Goal: Communication & Community: Answer question/provide support

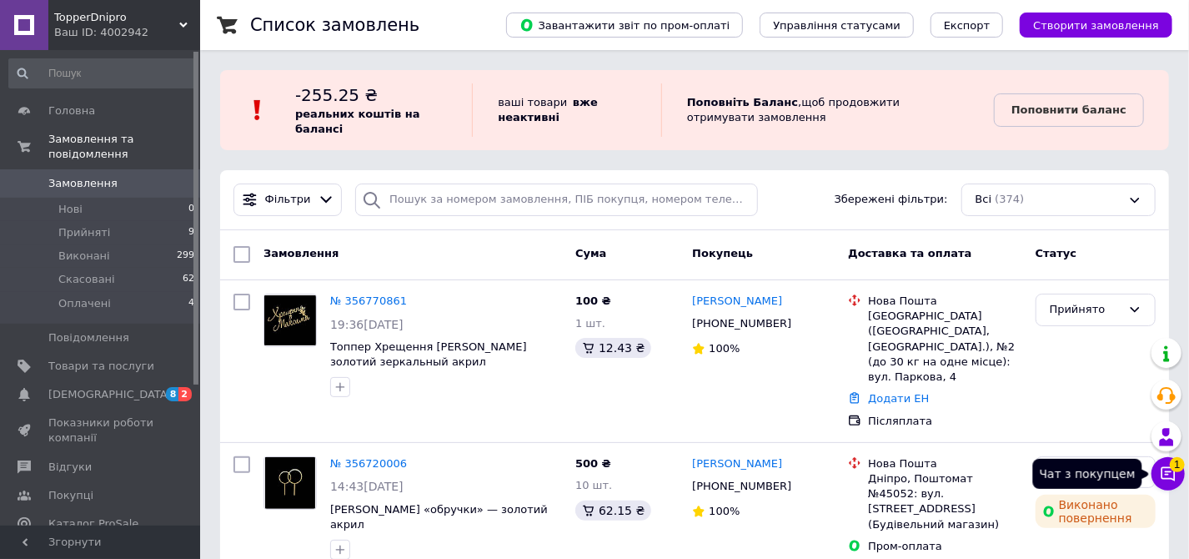
click at [1159, 481] on button "Чат з покупцем 1" at bounding box center [1168, 473] width 33 height 33
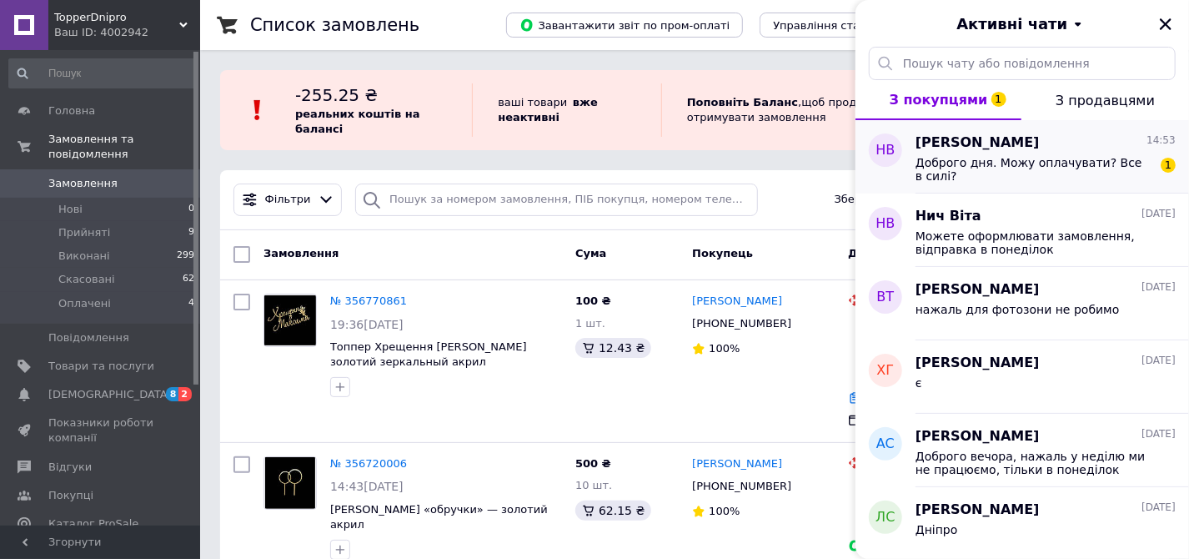
click at [1144, 153] on div "Доброго дня. Можу оплачувати? Все в силі? 1" at bounding box center [1046, 168] width 260 height 30
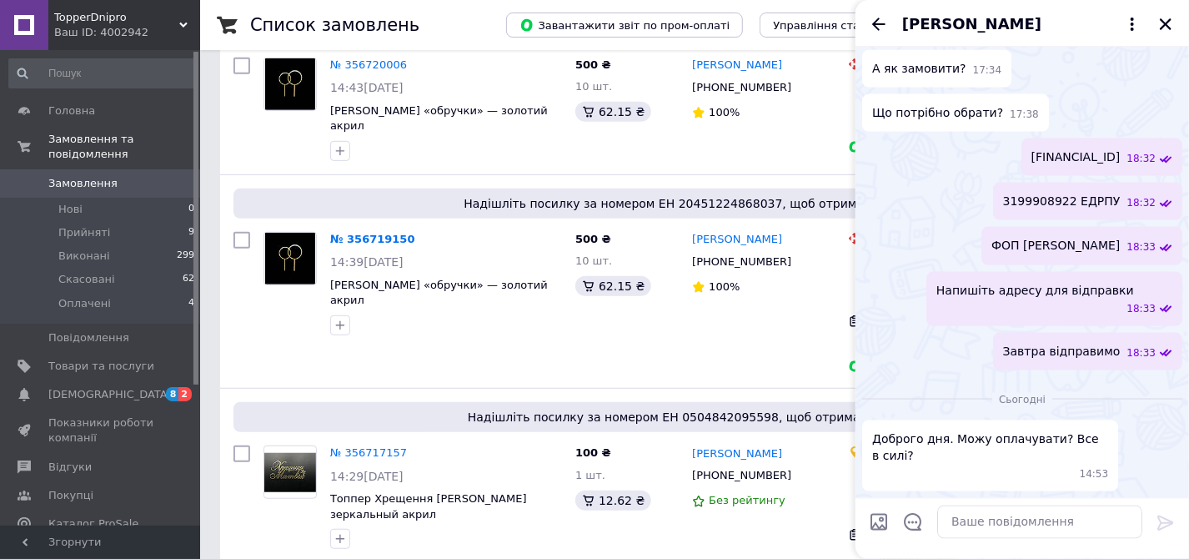
scroll to position [488, 0]
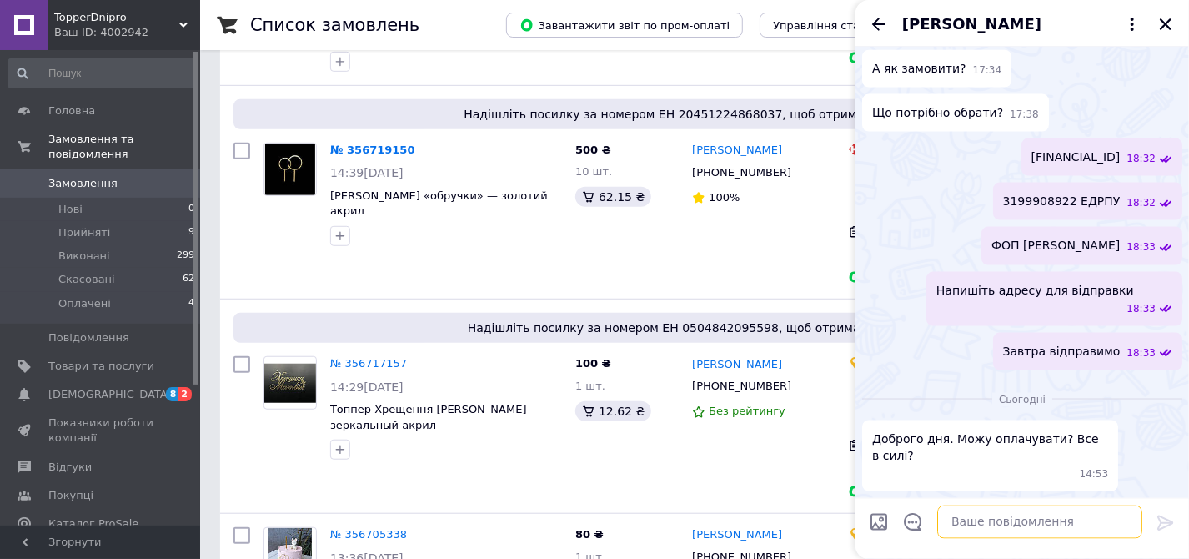
click at [1003, 529] on textarea at bounding box center [1039, 521] width 205 height 33
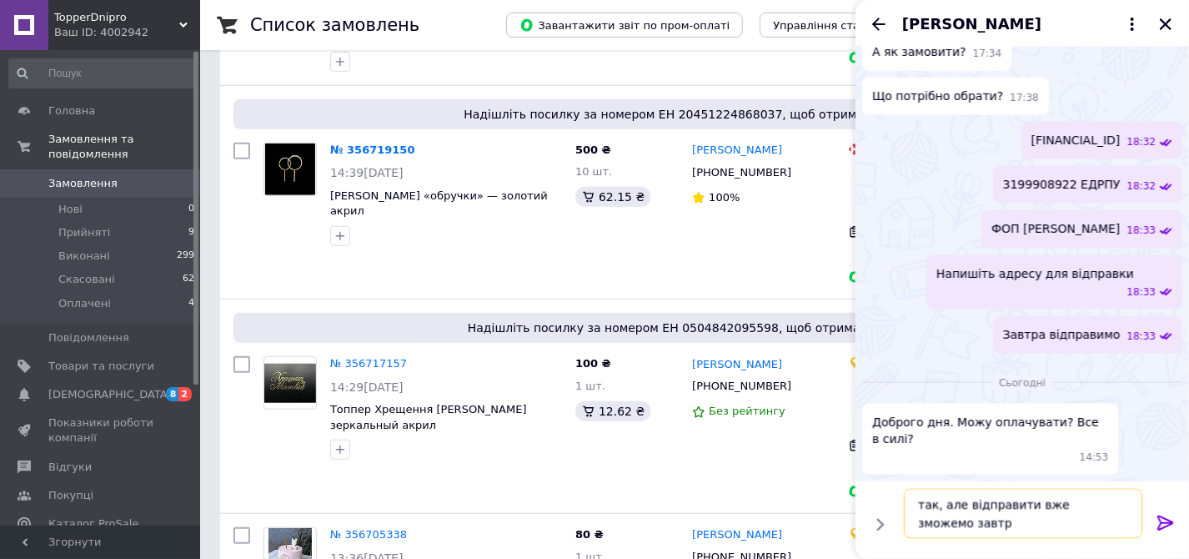
type textarea "так, але відправити вже зможемо завтра"
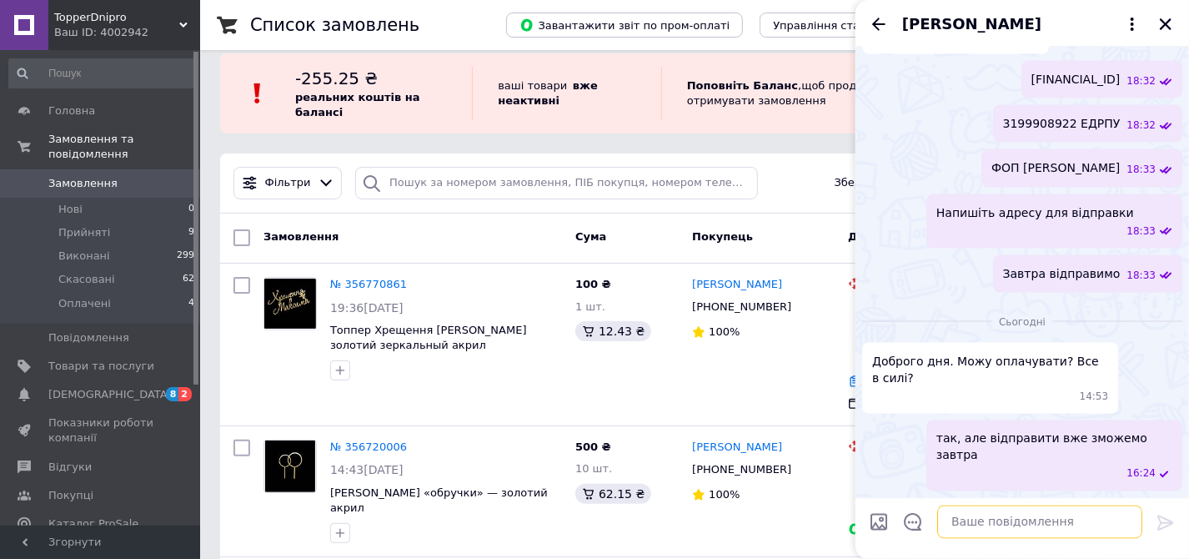
scroll to position [0, 0]
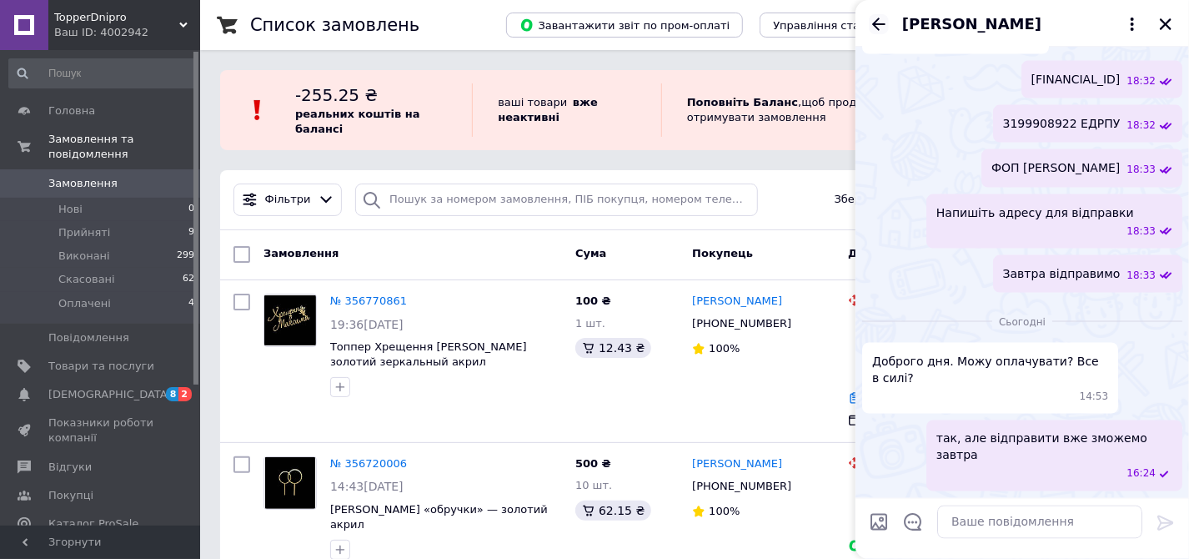
click at [873, 18] on icon "Назад" at bounding box center [879, 24] width 20 height 20
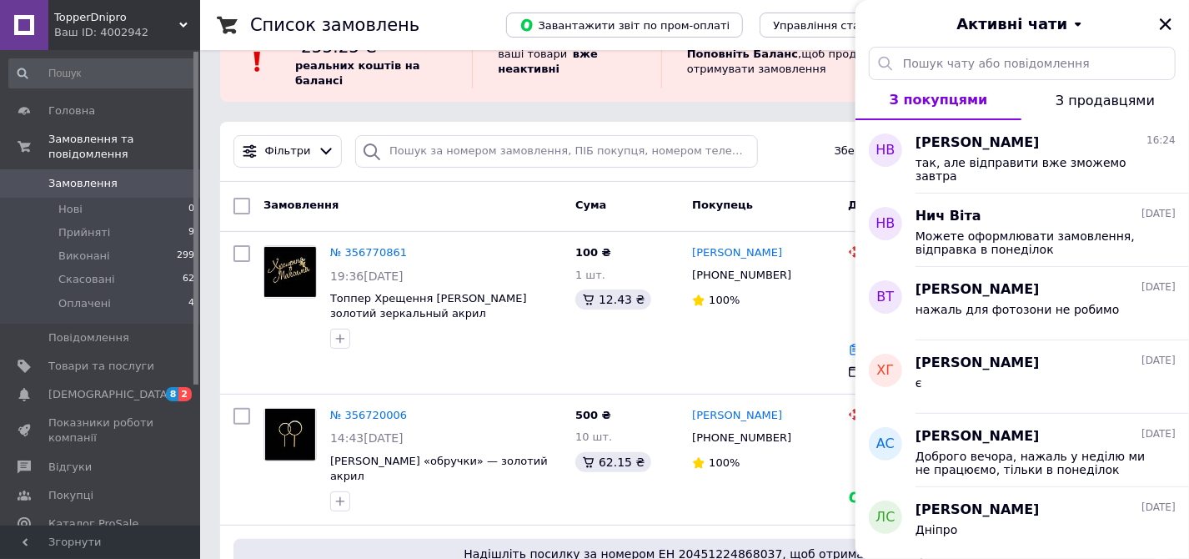
scroll to position [75, 0]
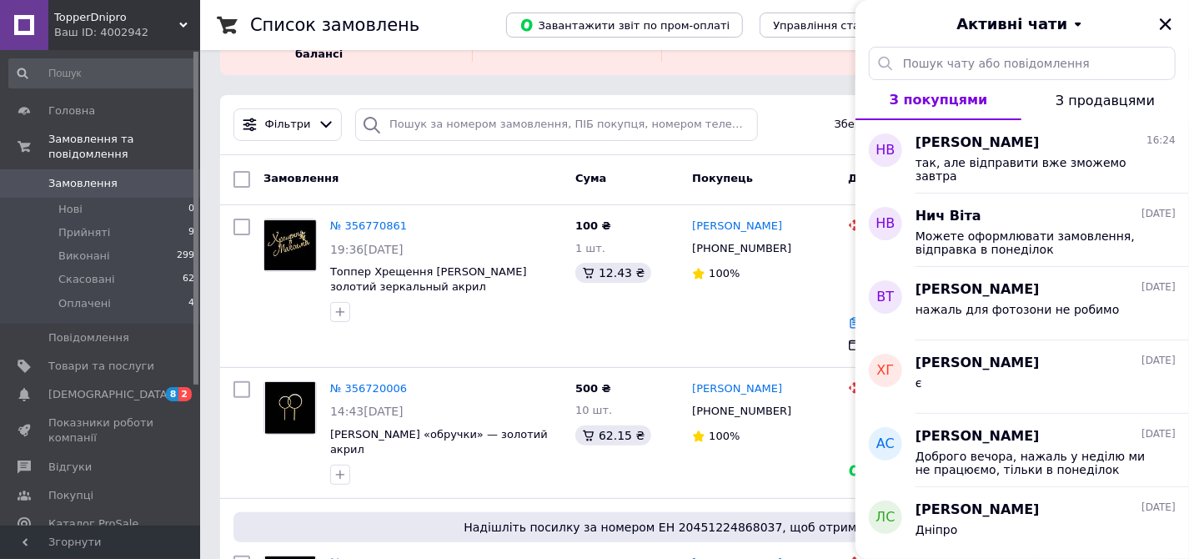
drag, startPoint x: 1162, startPoint y: 18, endPoint x: 878, endPoint y: 96, distance: 294.7
click at [1163, 18] on icon "Закрити" at bounding box center [1165, 24] width 15 height 15
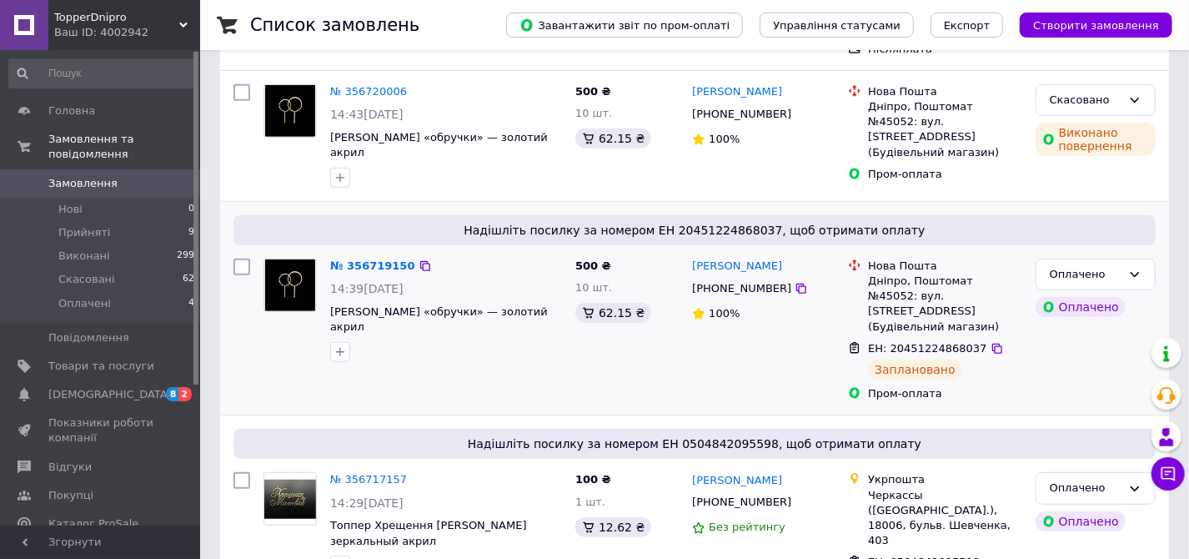
scroll to position [379, 0]
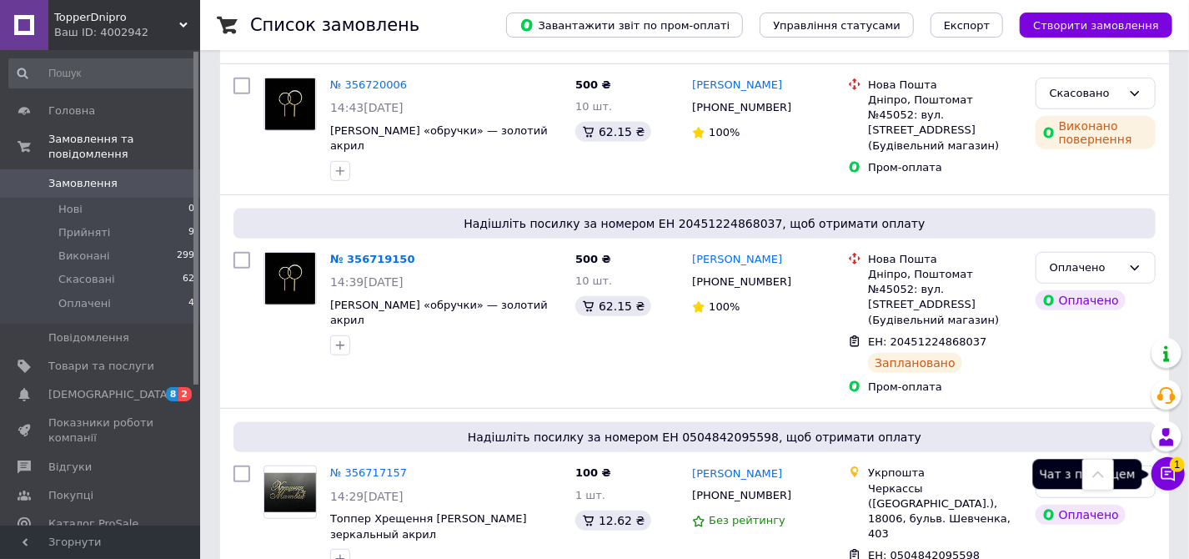
click at [1159, 464] on button "Чат з покупцем 1" at bounding box center [1168, 473] width 33 height 33
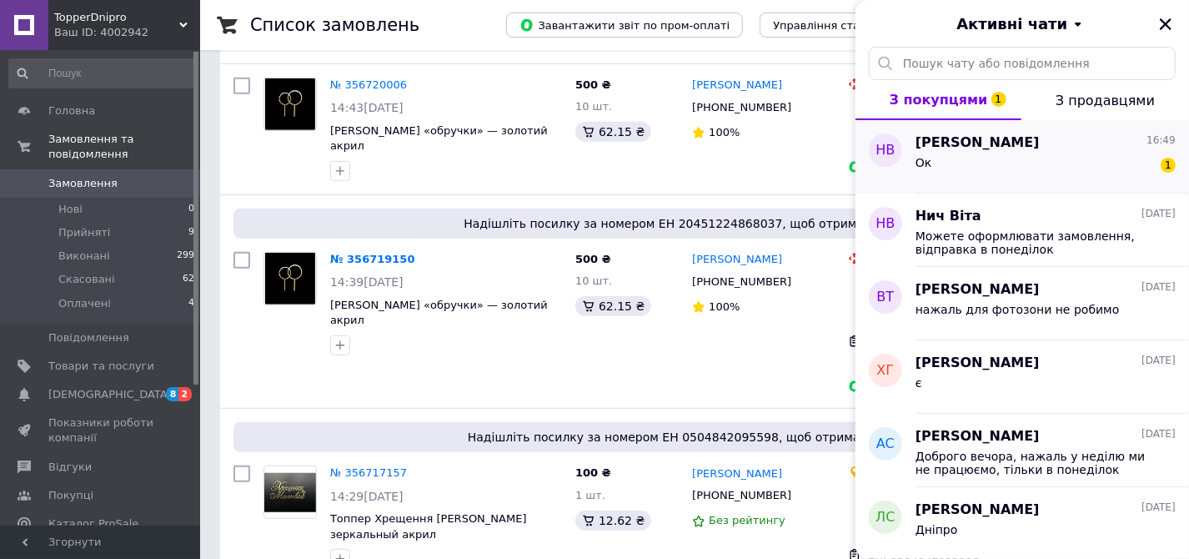
click at [1075, 155] on div "Ок 1" at bounding box center [1046, 166] width 260 height 27
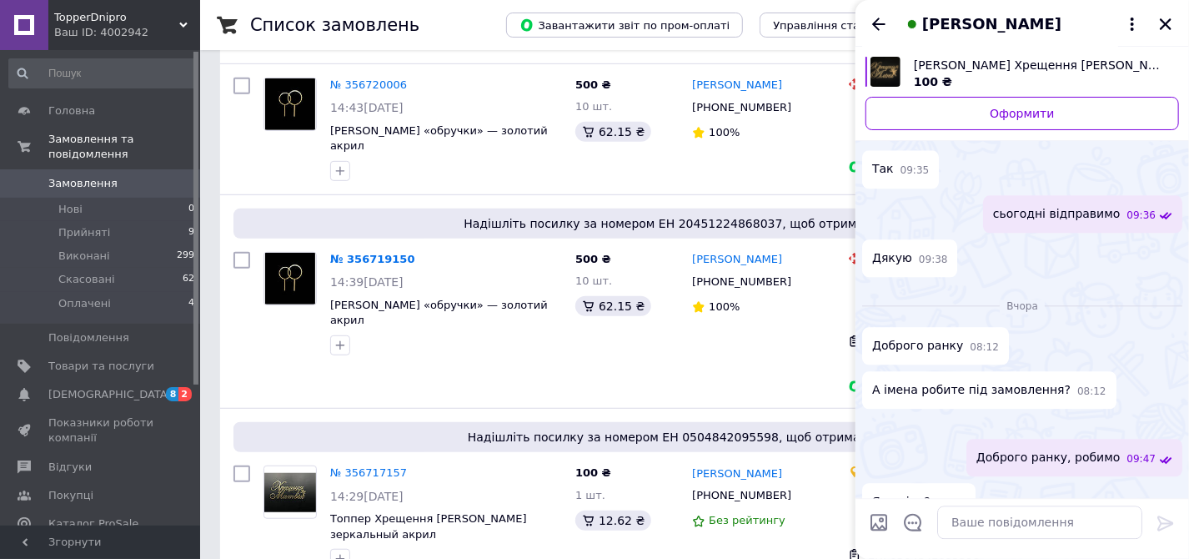
scroll to position [2367, 0]
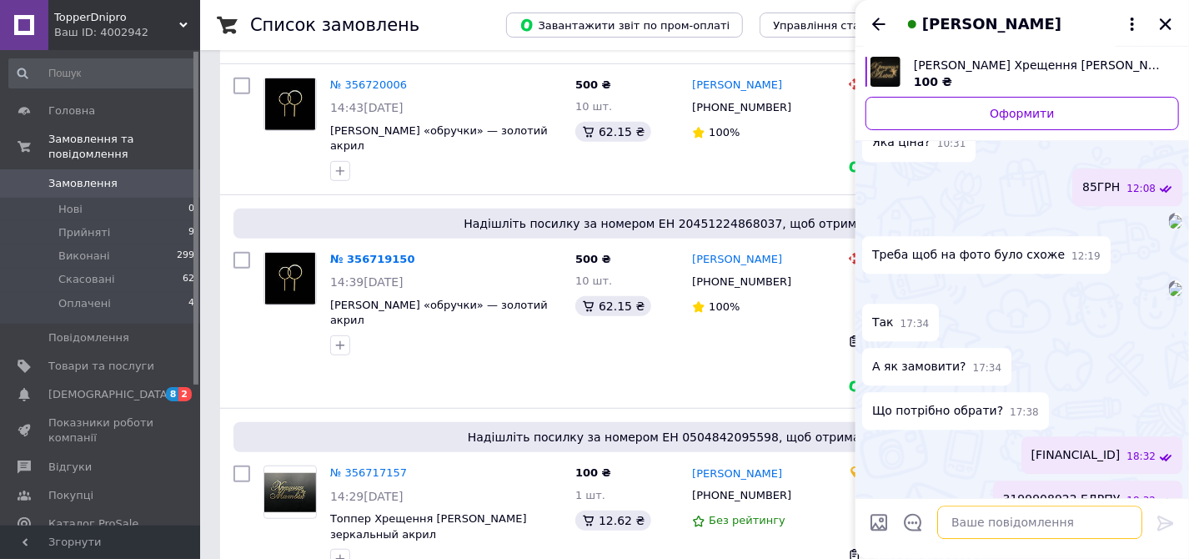
click at [961, 528] on textarea at bounding box center [1039, 521] width 205 height 33
type textarea "чекаємо на оплату"
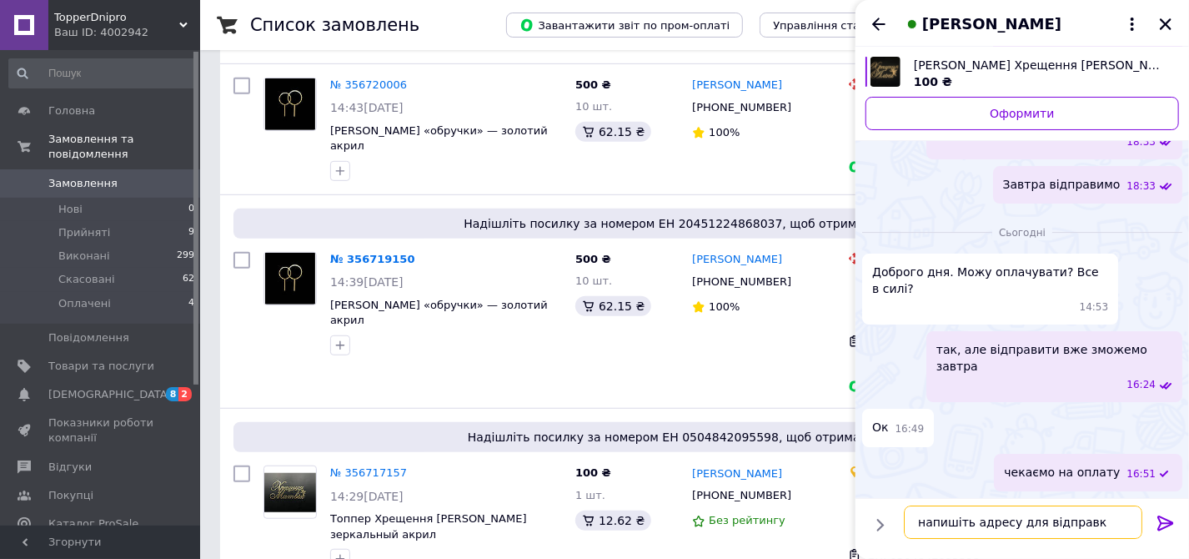
type textarea "напишіть адресу для відправки"
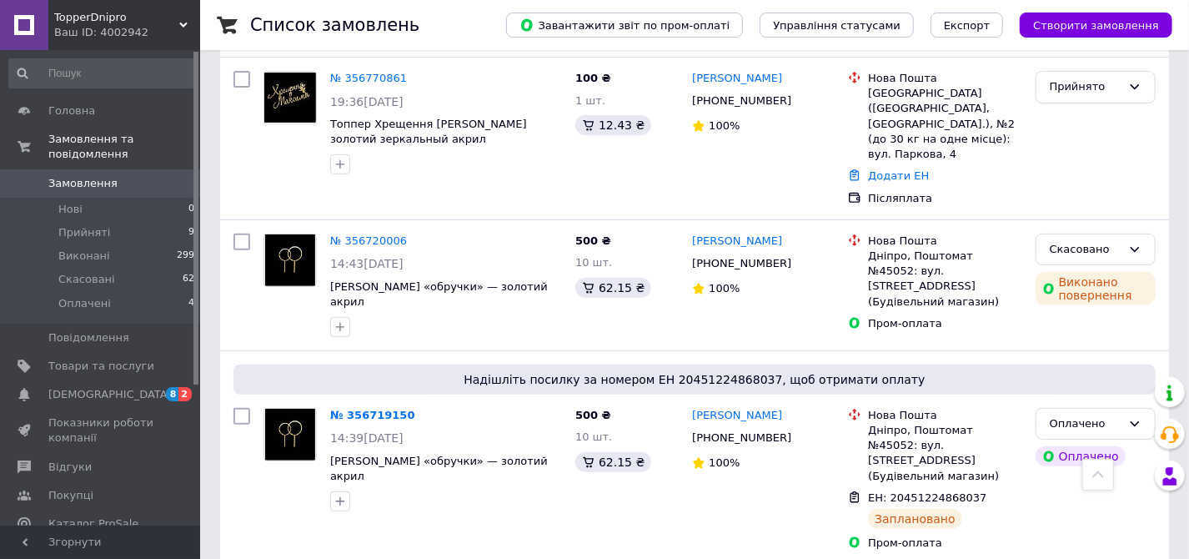
scroll to position [0, 0]
